Goal: Task Accomplishment & Management: Manage account settings

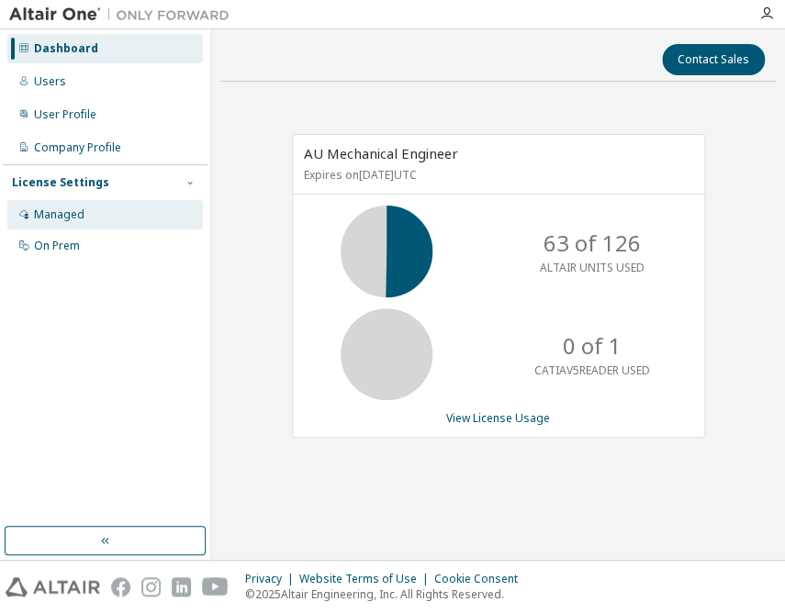
click at [75, 210] on div "Managed" at bounding box center [59, 215] width 51 height 15
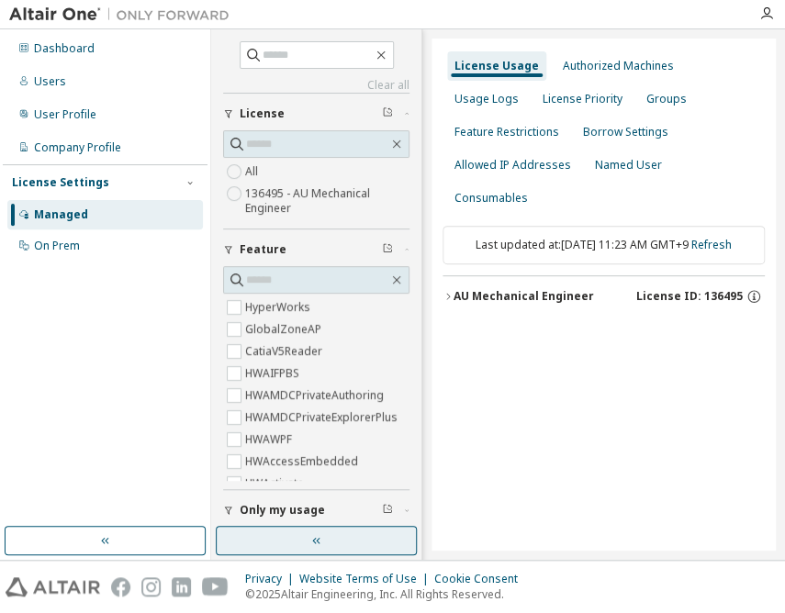
click at [309, 542] on icon "button" at bounding box center [316, 541] width 15 height 15
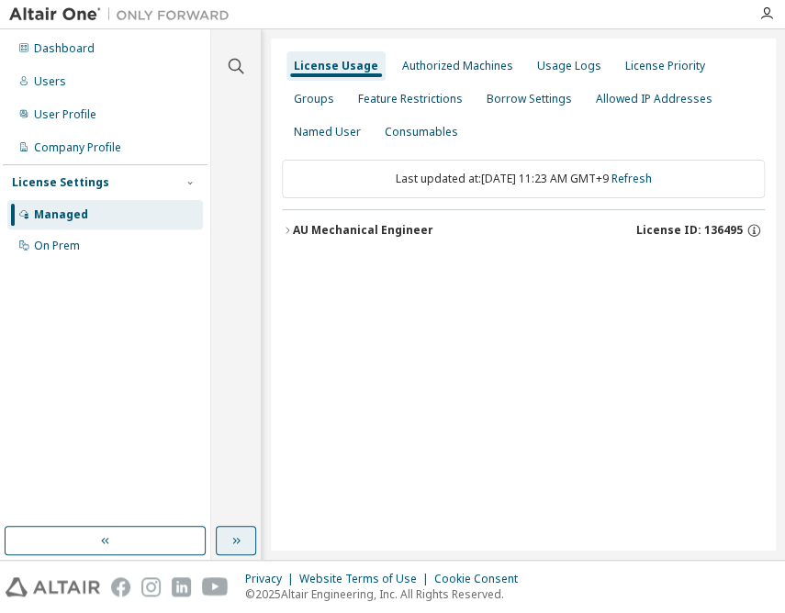
click at [396, 226] on div "AU Mechanical Engineer" at bounding box center [363, 230] width 141 height 15
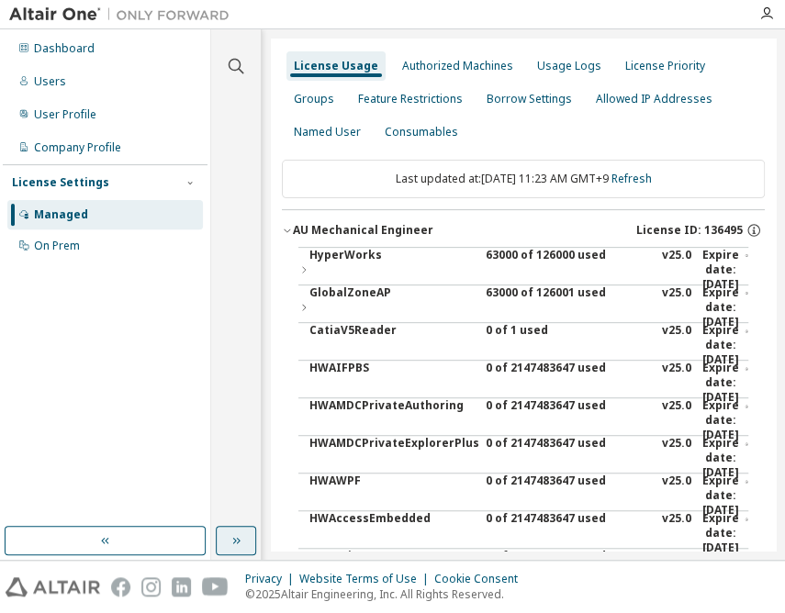
click at [526, 256] on div "63000 of 126000 used" at bounding box center [568, 270] width 165 height 44
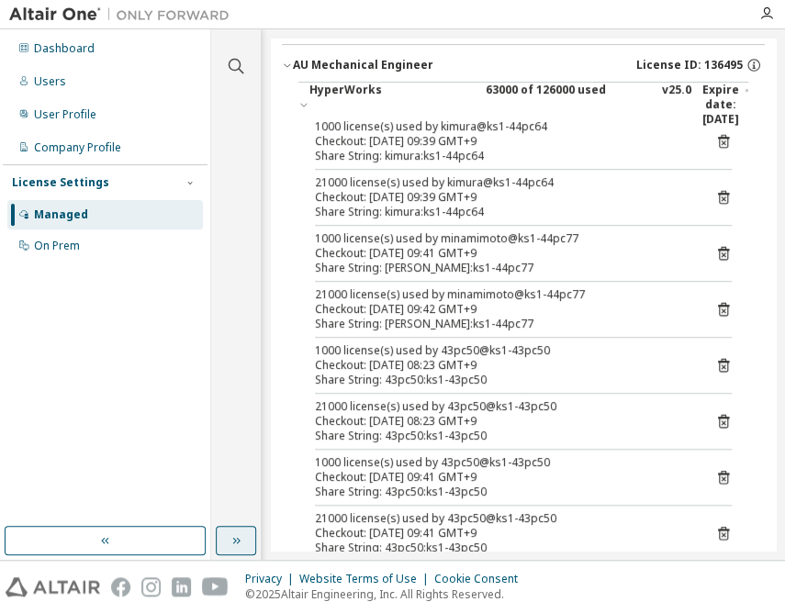
scroll to position [83, 0]
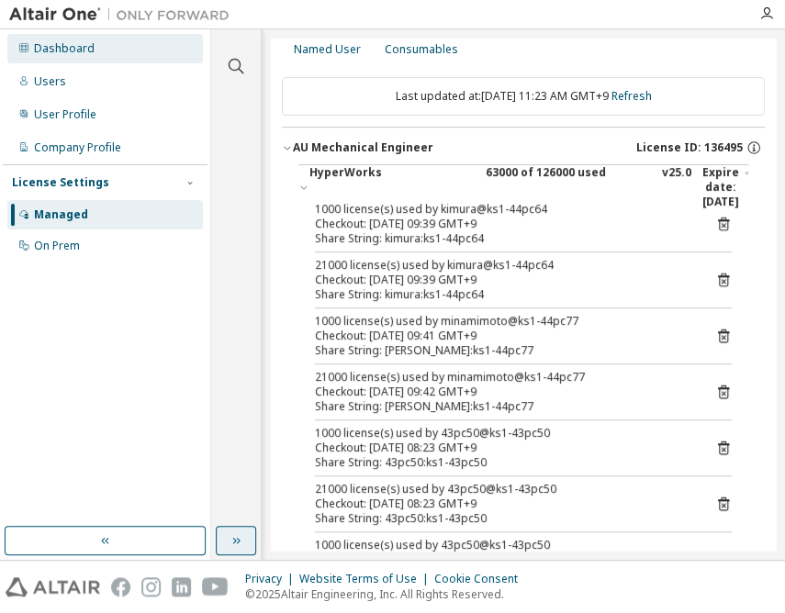
click at [51, 51] on div "Dashboard" at bounding box center [64, 48] width 61 height 15
